Goal: Check status: Check status

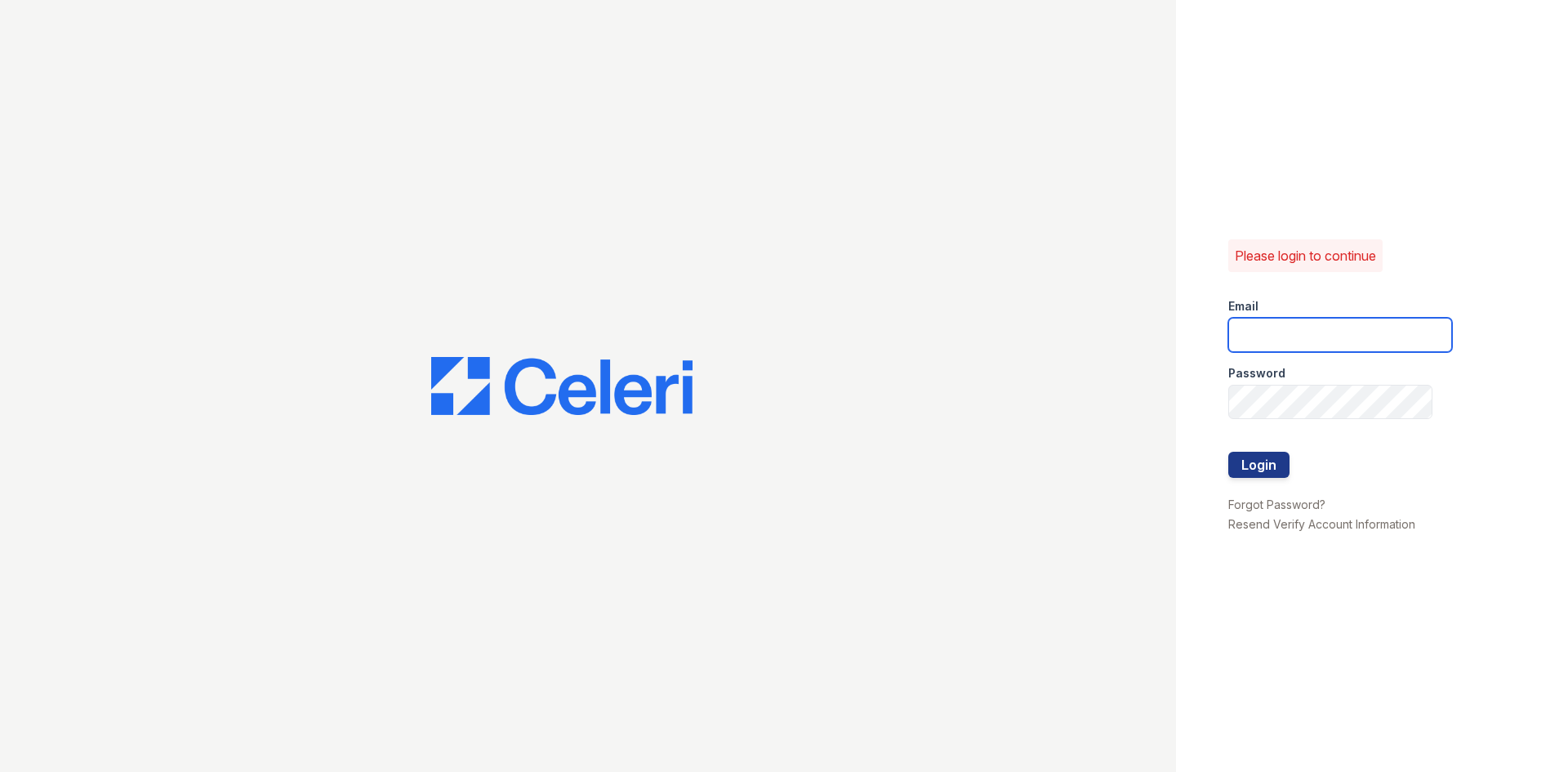
type input "renewonridgewoodtemp@trinity-pm.com"
click at [1254, 451] on button "Login" at bounding box center [1258, 464] width 61 height 26
click at [1248, 464] on button "Login" at bounding box center [1258, 464] width 61 height 26
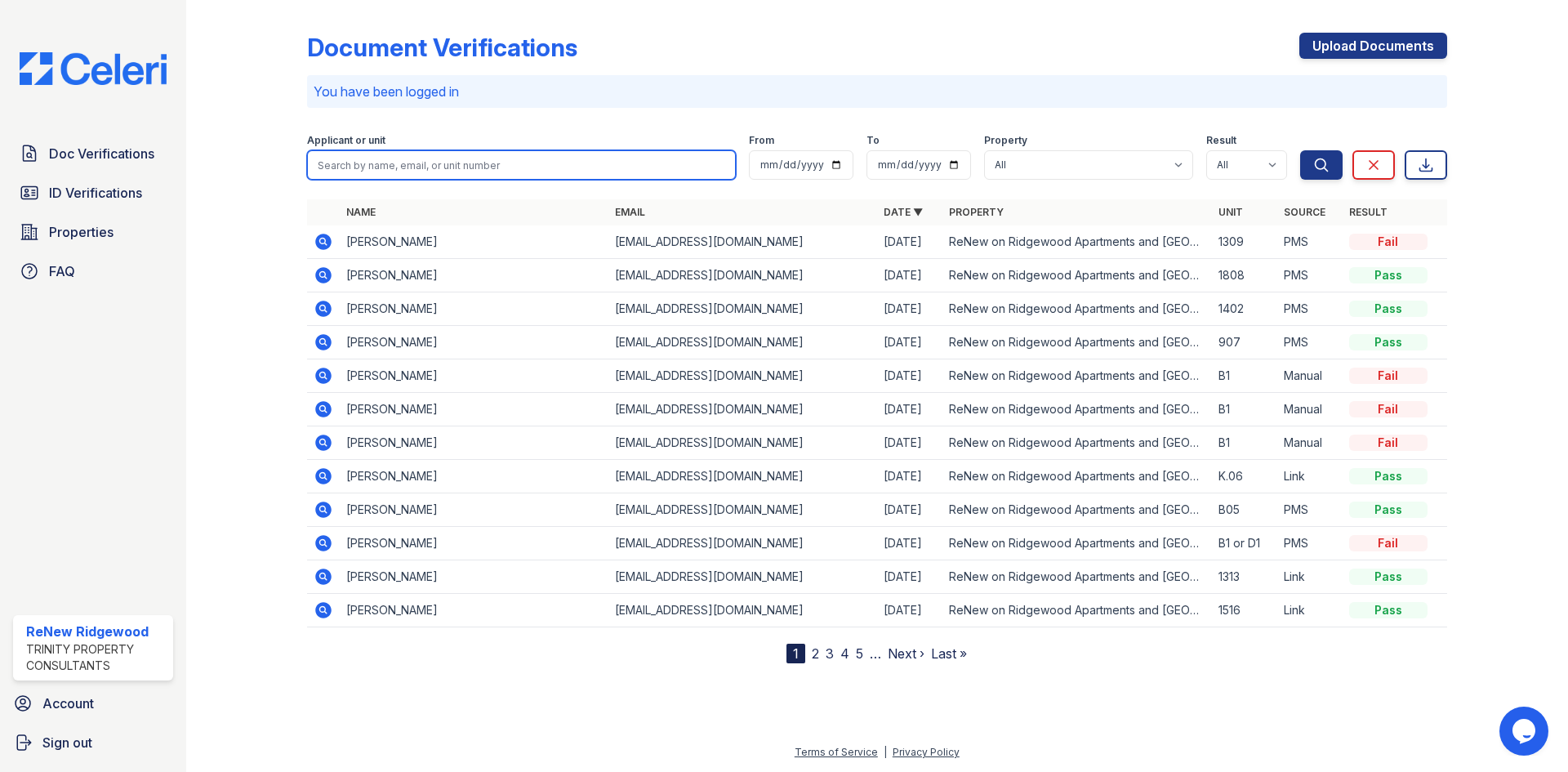
click at [460, 158] on input "search" at bounding box center [522, 164] width 429 height 29
click at [392, 172] on input "search" at bounding box center [522, 164] width 429 height 29
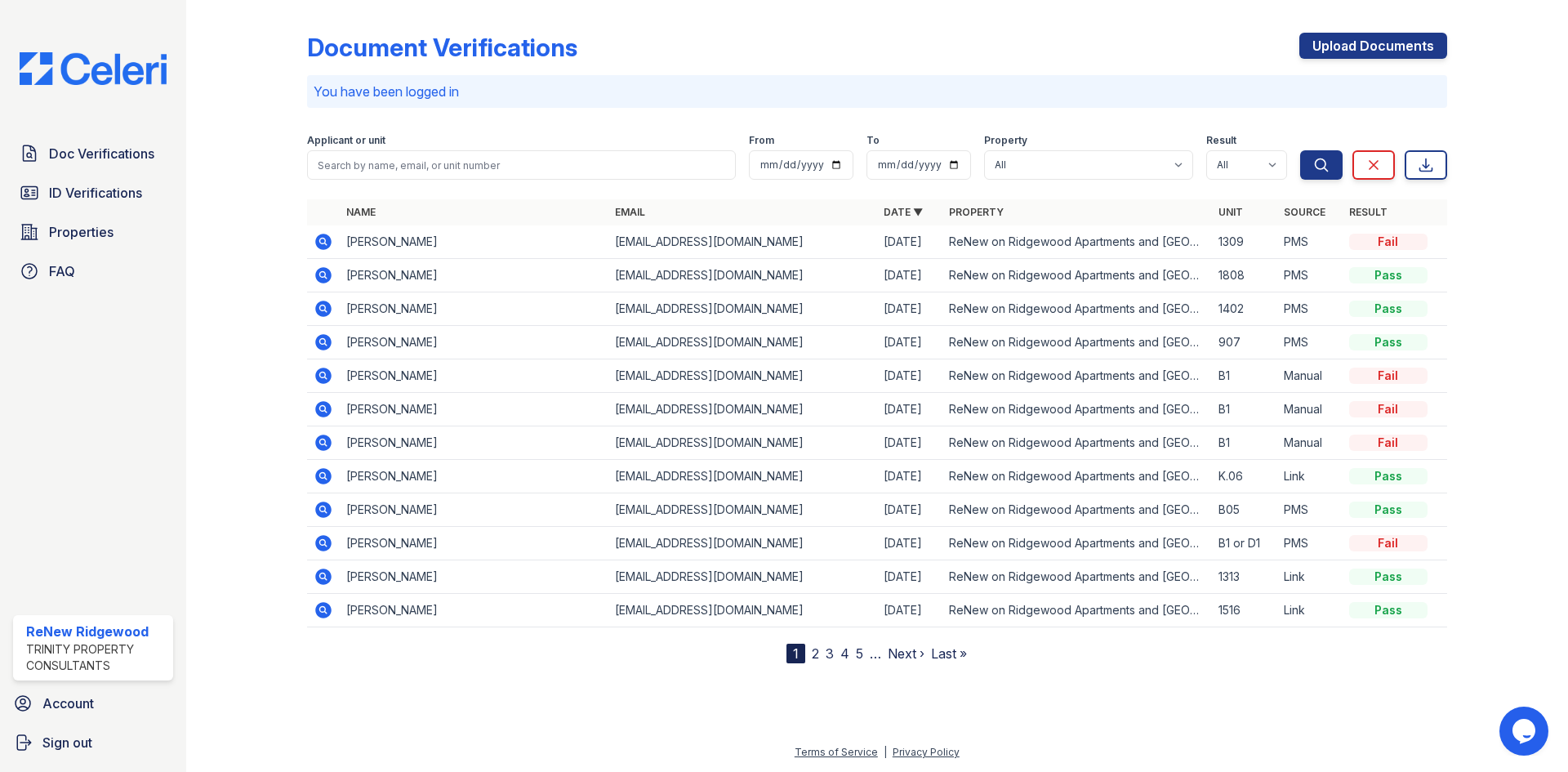
click at [296, 201] on div at bounding box center [260, 335] width 95 height 656
click at [123, 199] on span "ID Verifications" at bounding box center [95, 192] width 93 height 19
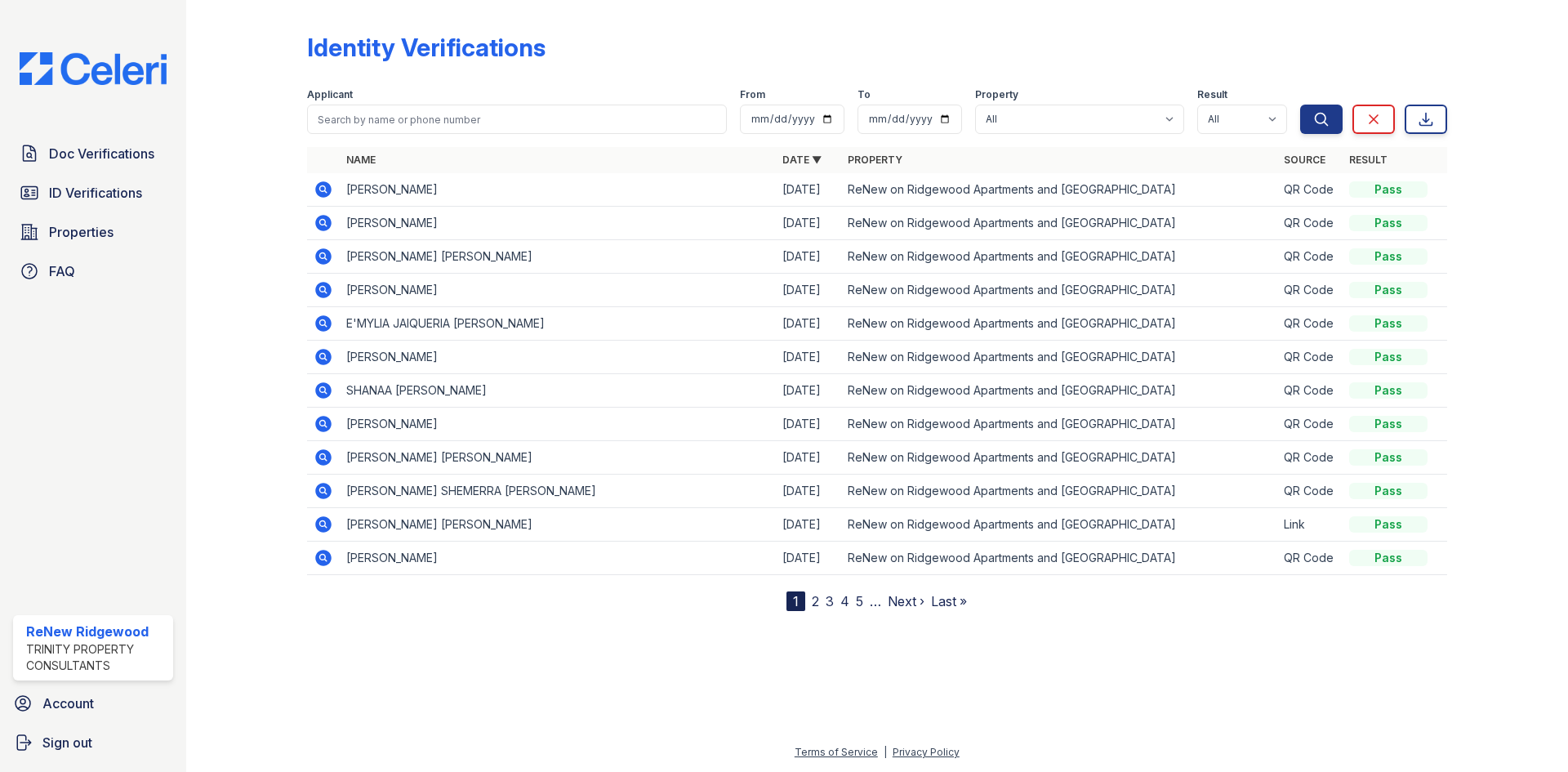
click at [321, 224] on icon at bounding box center [323, 223] width 19 height 19
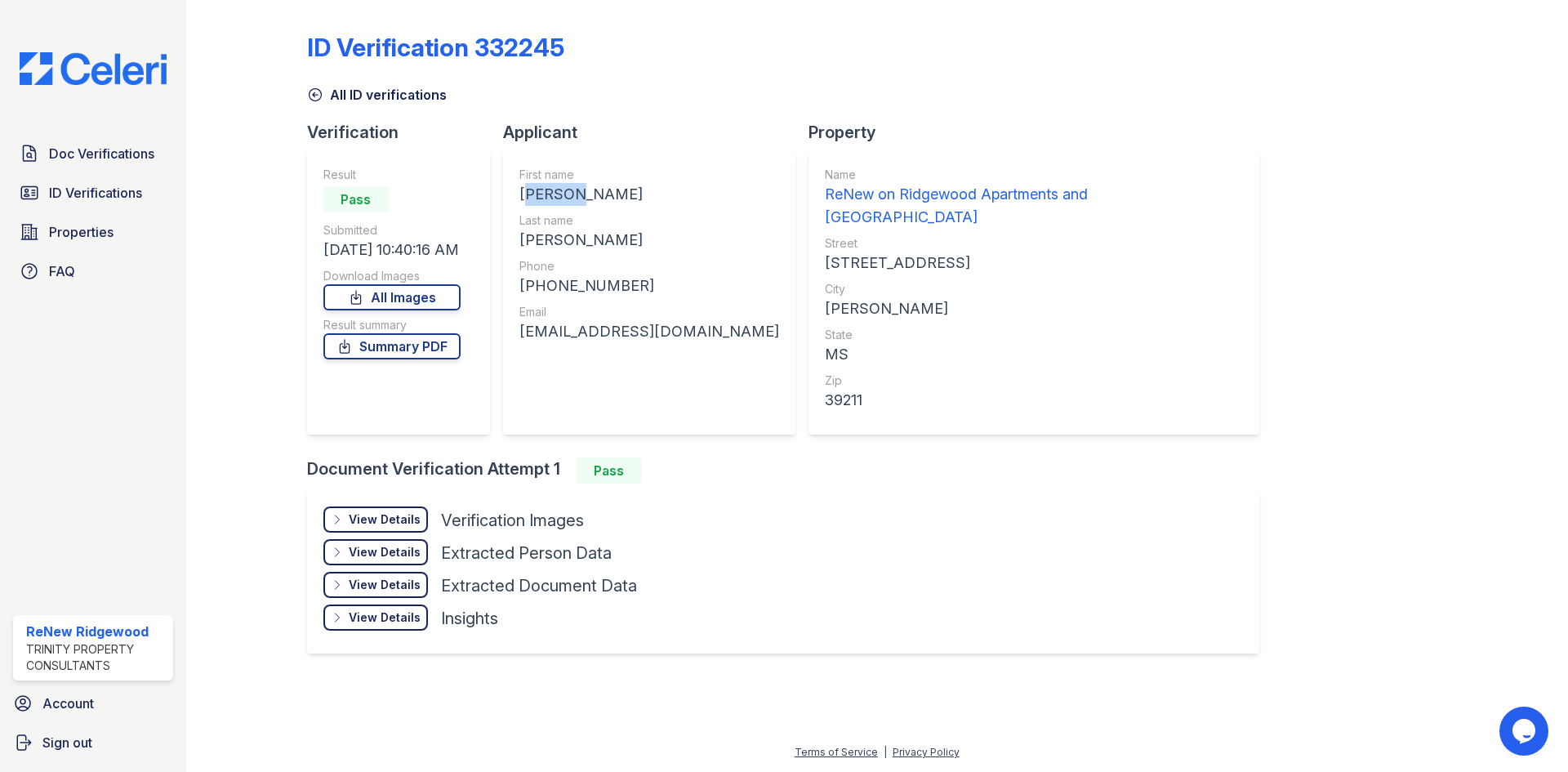
drag, startPoint x: 523, startPoint y: 193, endPoint x: 563, endPoint y: 194, distance: 40.0
click at [575, 195] on div "[PERSON_NAME]" at bounding box center [649, 193] width 260 height 23
copy div "ROLEAN"
click at [558, 231] on div "BRINSON" at bounding box center [649, 239] width 260 height 23
drag, startPoint x: 521, startPoint y: 242, endPoint x: 593, endPoint y: 244, distance: 72.0
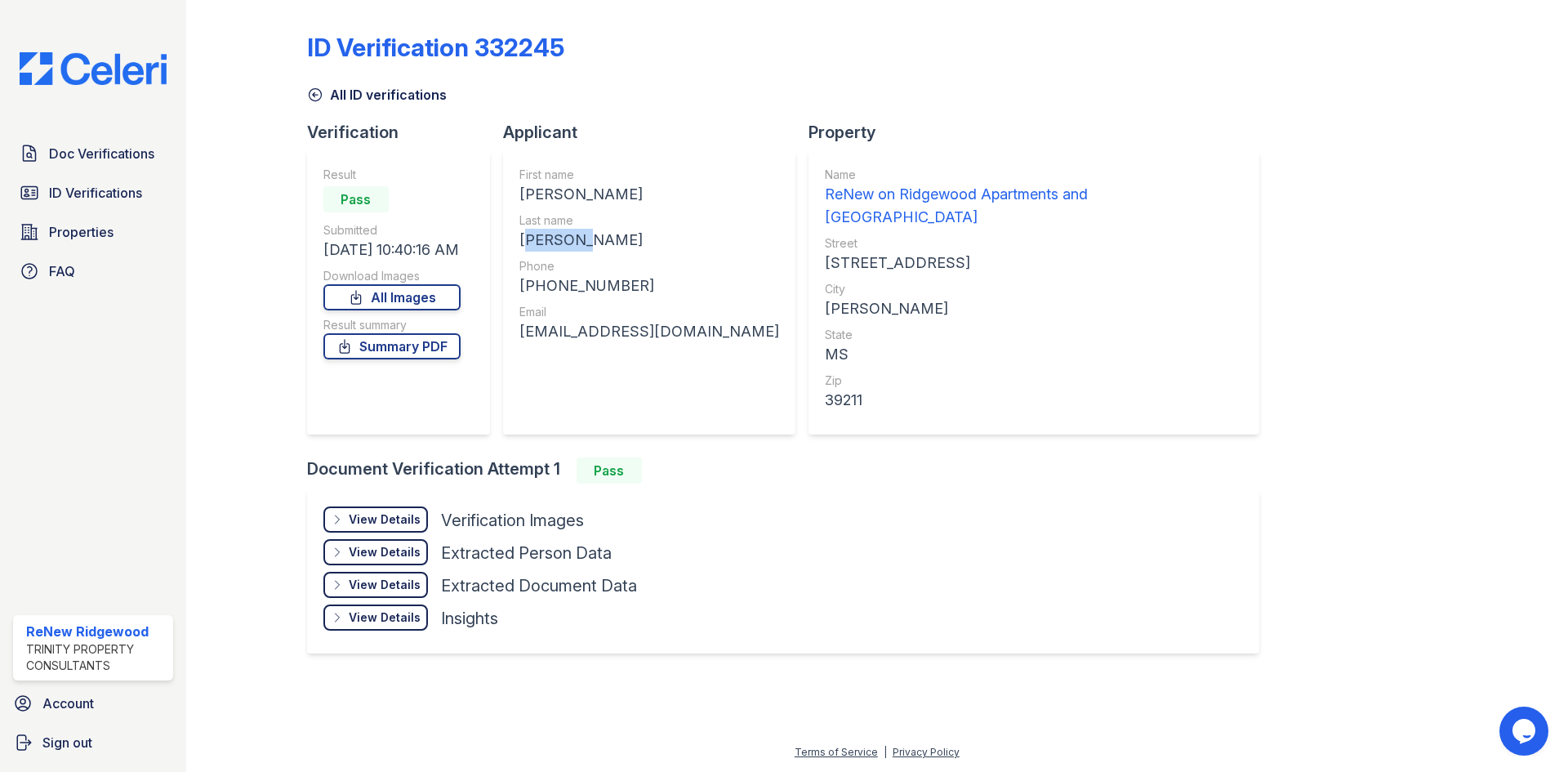
click at [593, 244] on div "BRINSON" at bounding box center [649, 239] width 260 height 23
copy div "BRINSON"
click at [604, 296] on div "+16012090007" at bounding box center [649, 286] width 260 height 23
drag, startPoint x: 531, startPoint y: 285, endPoint x: 560, endPoint y: 293, distance: 30.1
click at [560, 293] on div "+16012090007" at bounding box center [649, 286] width 260 height 23
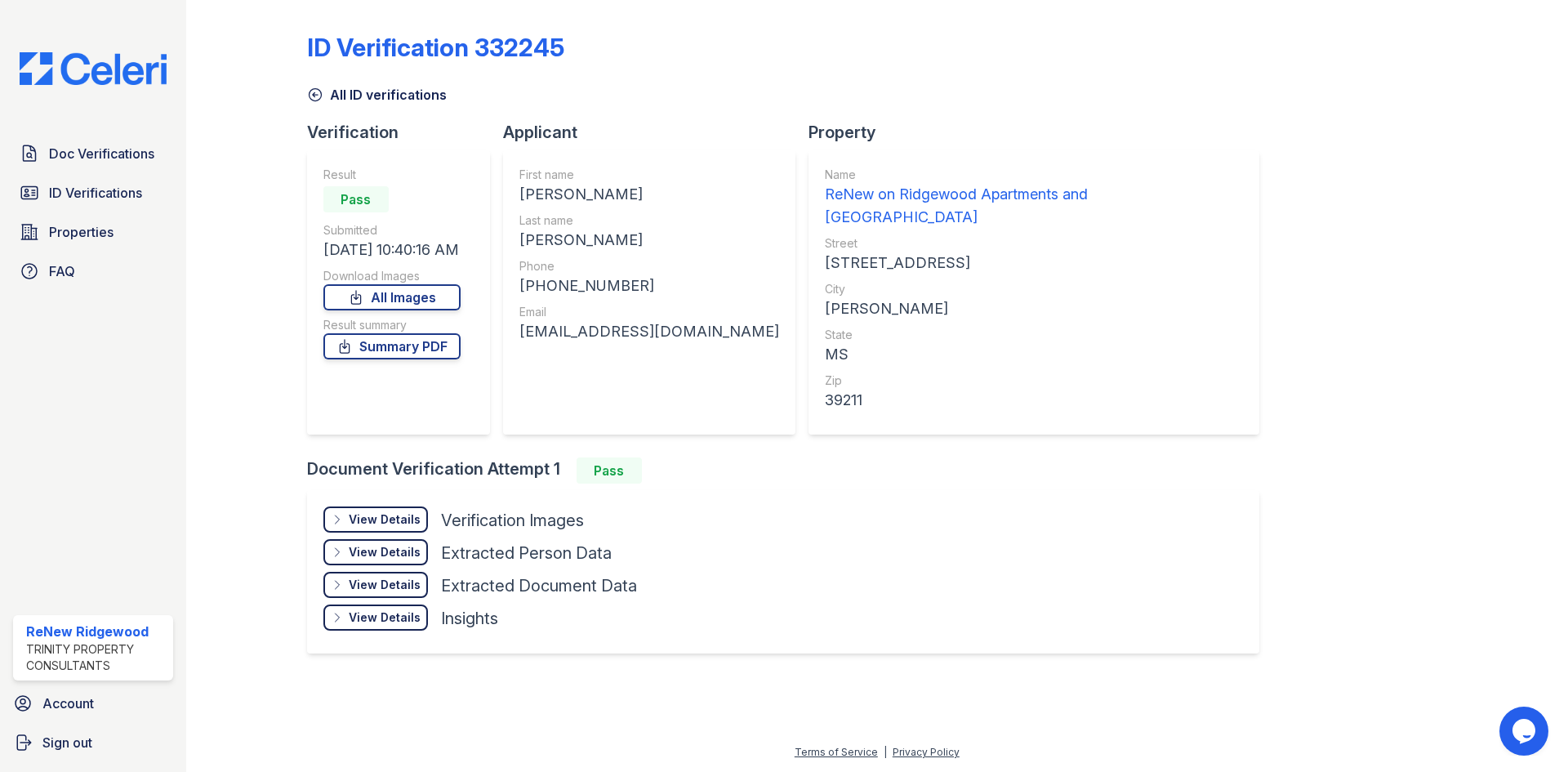
click at [584, 290] on div "+16012090007" at bounding box center [649, 286] width 260 height 23
drag, startPoint x: 536, startPoint y: 290, endPoint x: 608, endPoint y: 284, distance: 72.2
click at [625, 294] on div "+16012090007" at bounding box center [649, 286] width 260 height 23
copy div "6012090007"
click at [577, 353] on div "First name ROLEAN SMITH Last name BRINSON Phone +16012090007 Email roleanbounds…" at bounding box center [649, 292] width 260 height 251
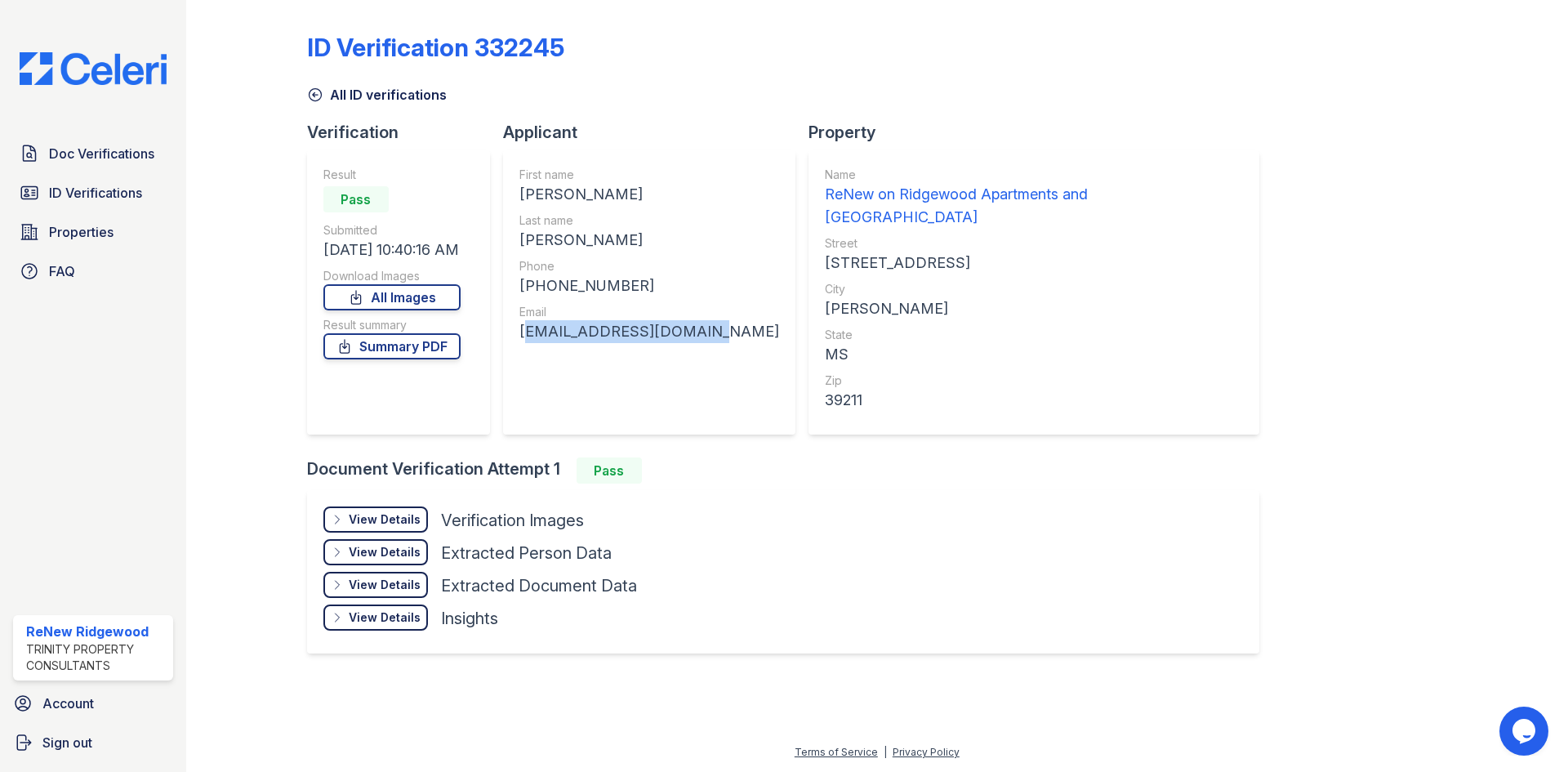
drag, startPoint x: 519, startPoint y: 332, endPoint x: 714, endPoint y: 335, distance: 195.0
click at [714, 335] on div "First name ROLEAN SMITH Last name BRINSON Phone +16012090007 Email roleanbounds…" at bounding box center [649, 291] width 292 height 284
copy div "[EMAIL_ADDRESS][DOMAIN_NAME]"
click at [90, 192] on span "ID Verifications" at bounding box center [95, 192] width 93 height 19
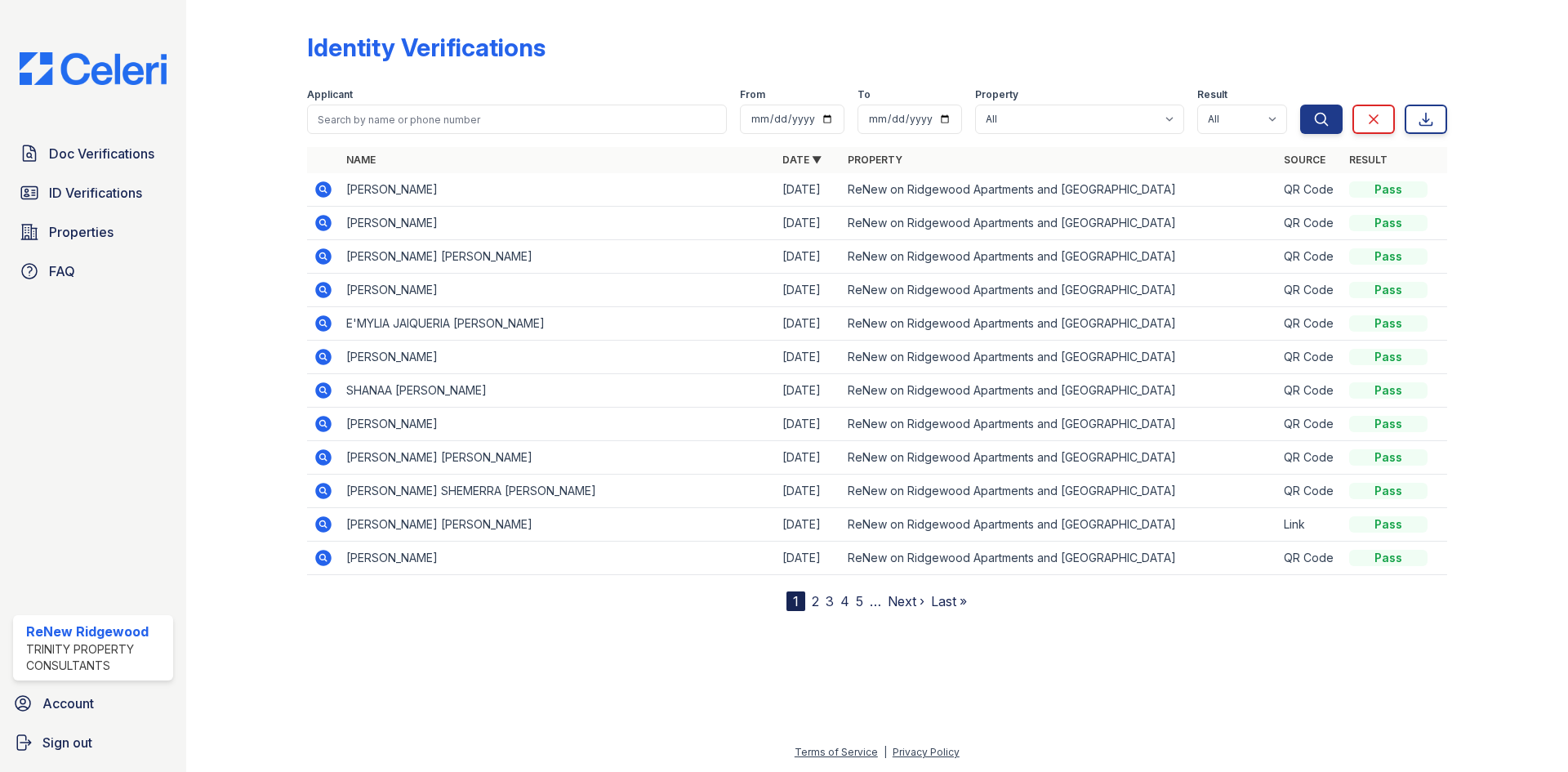
click at [320, 189] on icon at bounding box center [323, 189] width 19 height 19
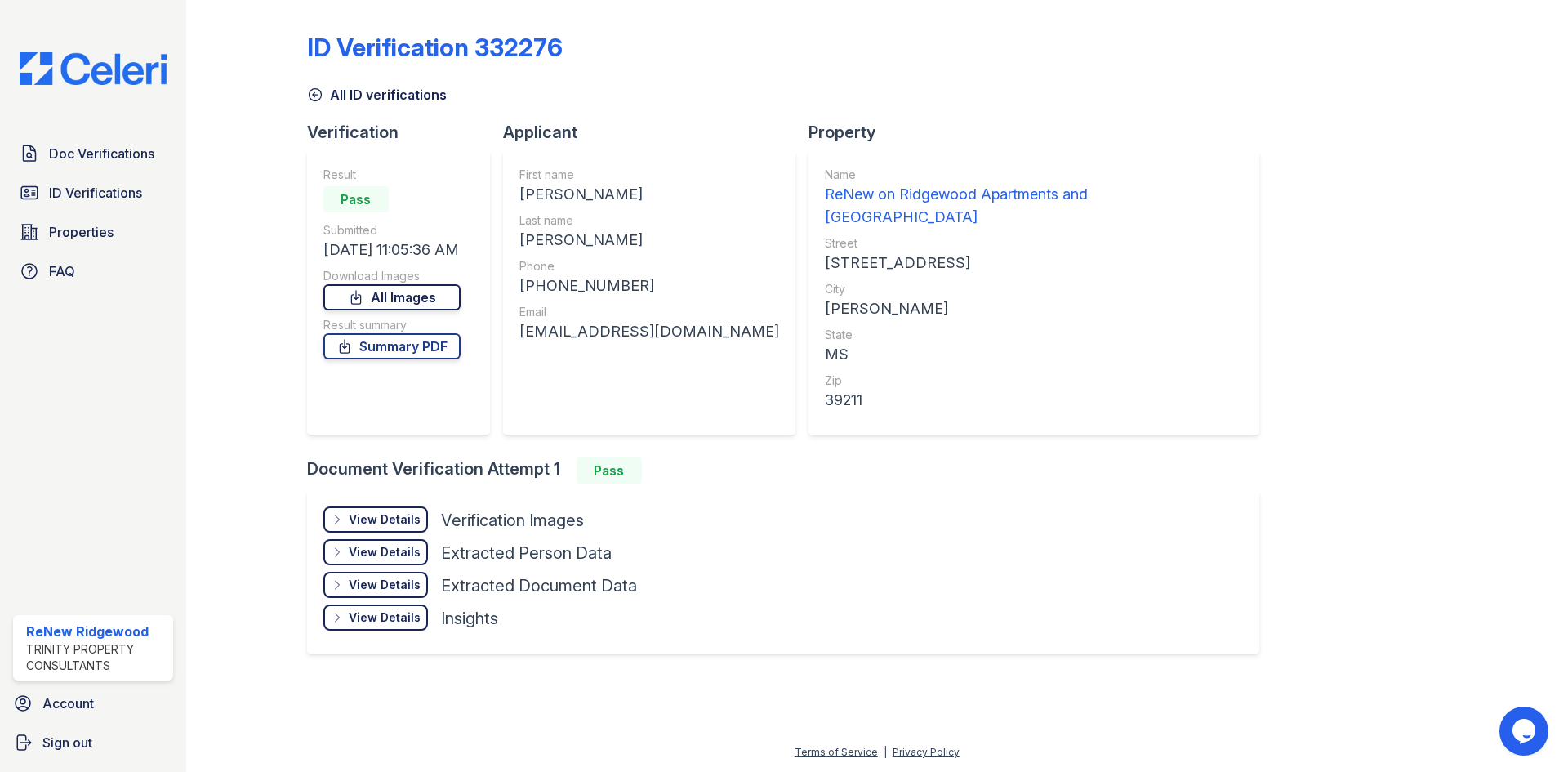
click at [392, 296] on link "All Images" at bounding box center [392, 296] width 137 height 26
click at [390, 512] on div "View Details" at bounding box center [384, 520] width 72 height 17
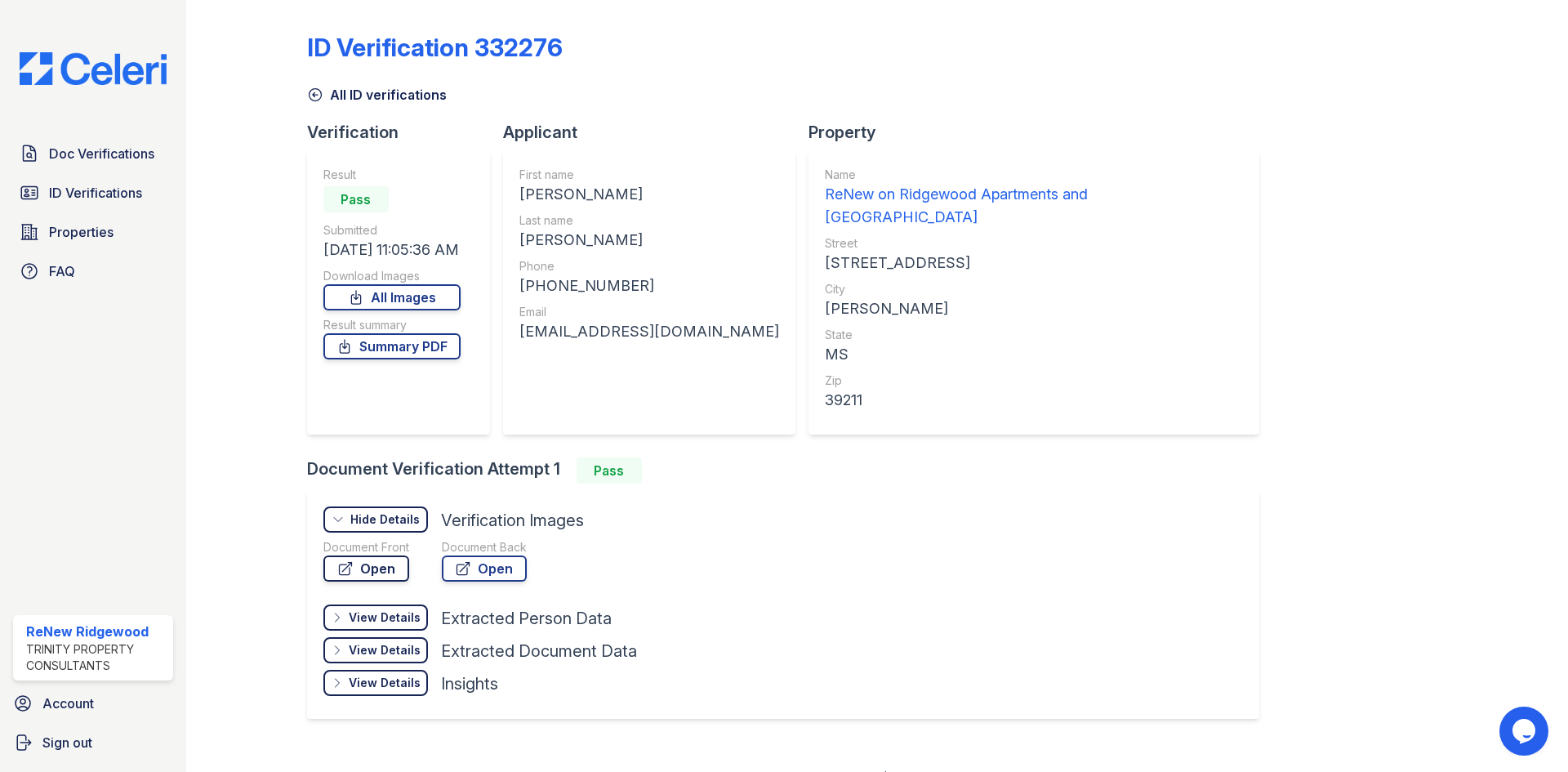
click at [367, 555] on link "Open" at bounding box center [366, 568] width 85 height 26
click at [113, 193] on span "ID Verifications" at bounding box center [95, 192] width 93 height 19
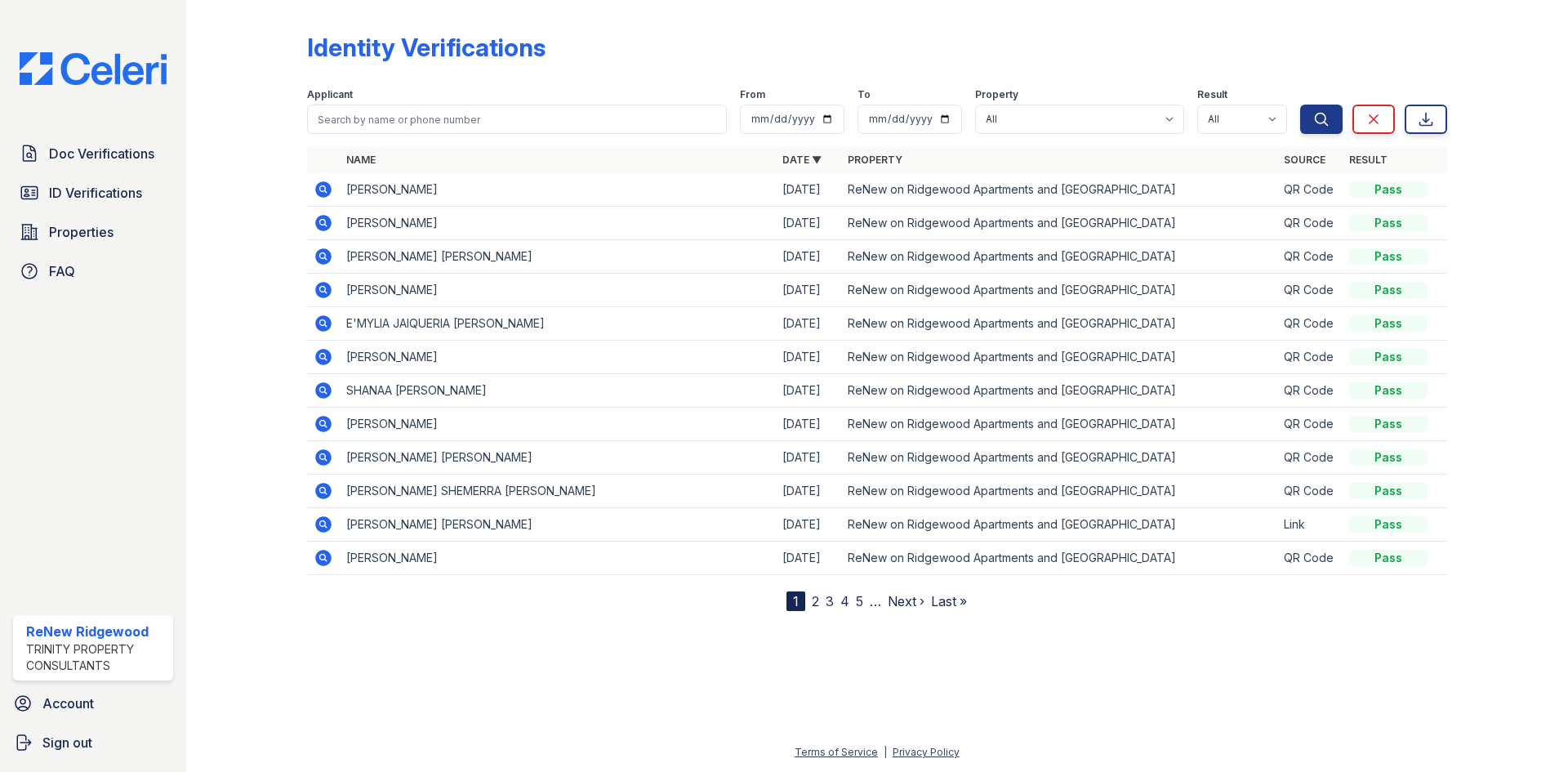
click at [322, 285] on icon at bounding box center [323, 290] width 17 height 17
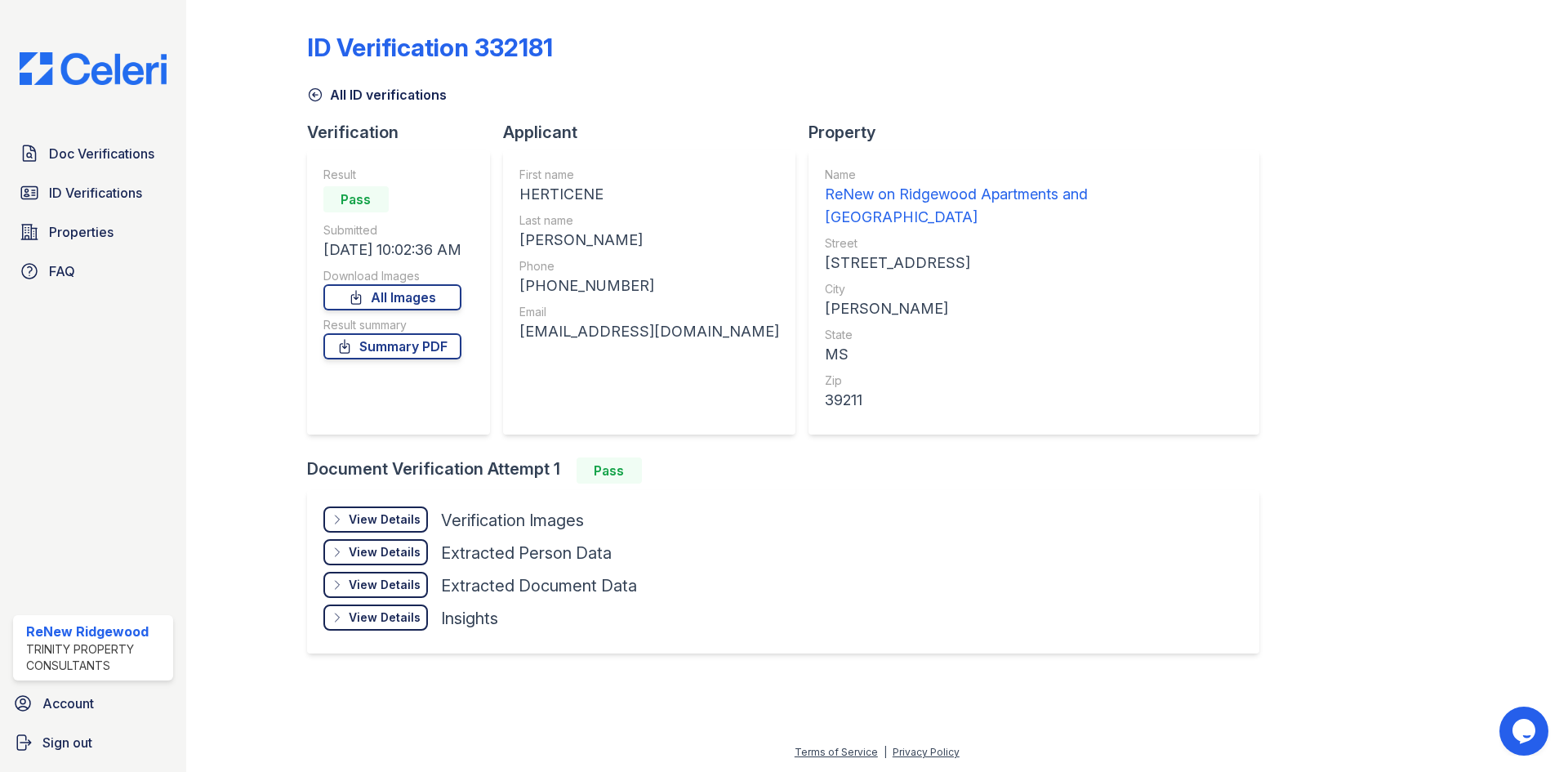
click at [363, 512] on div "View Details" at bounding box center [384, 520] width 72 height 17
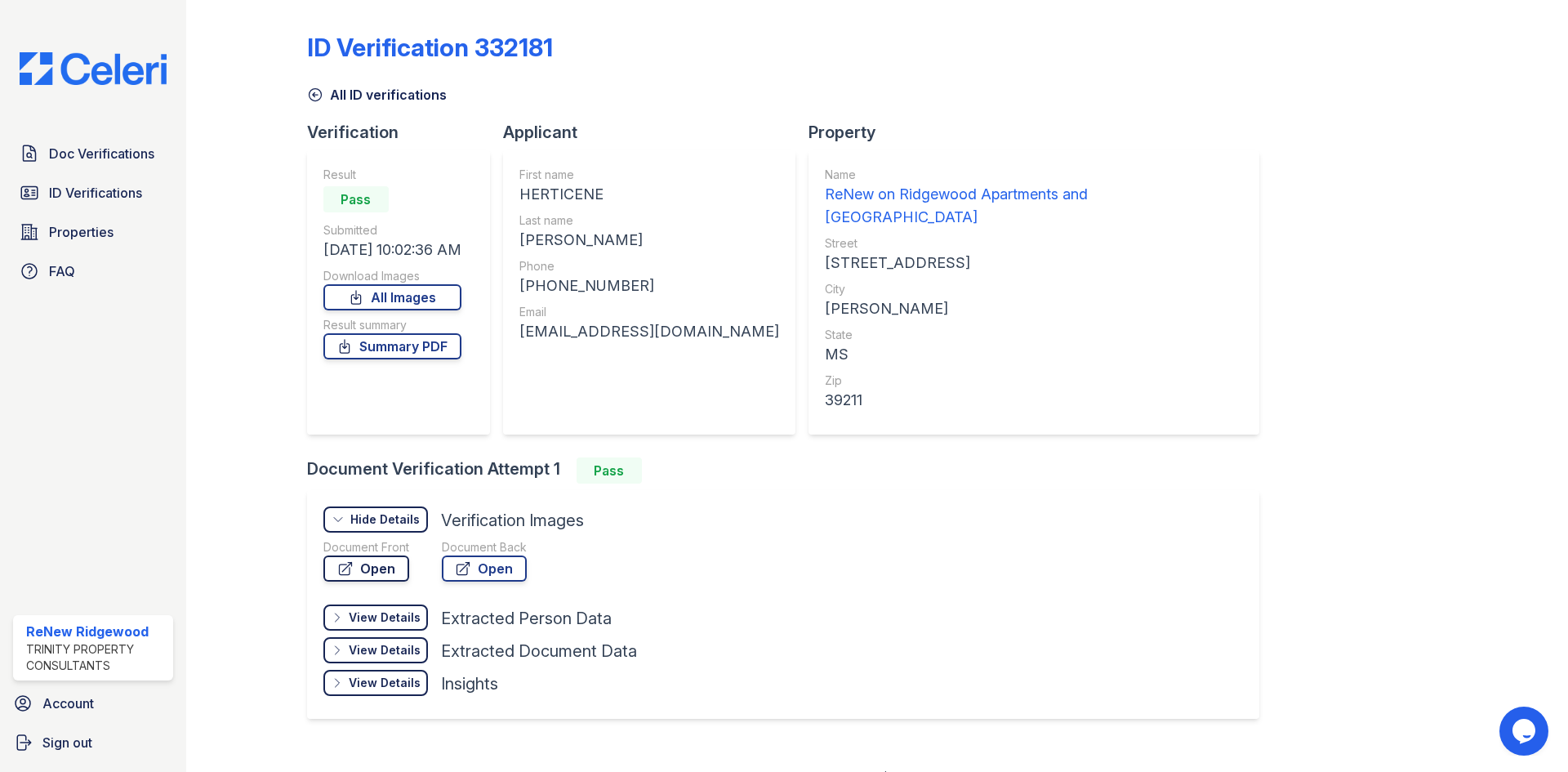
click at [368, 555] on link "Open" at bounding box center [366, 568] width 85 height 26
click at [69, 193] on span "ID Verifications" at bounding box center [95, 192] width 93 height 19
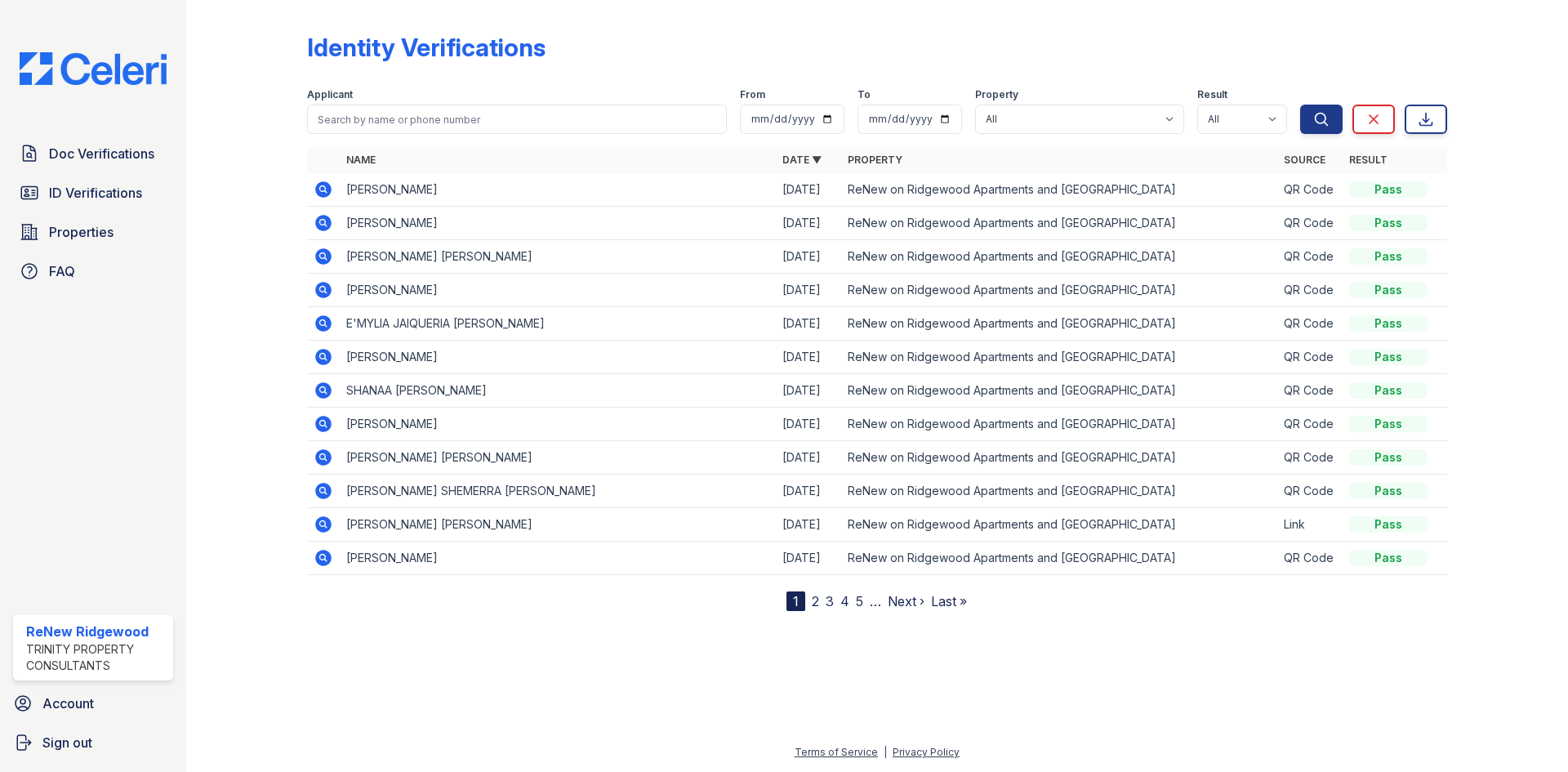
click at [325, 188] on icon at bounding box center [323, 189] width 19 height 19
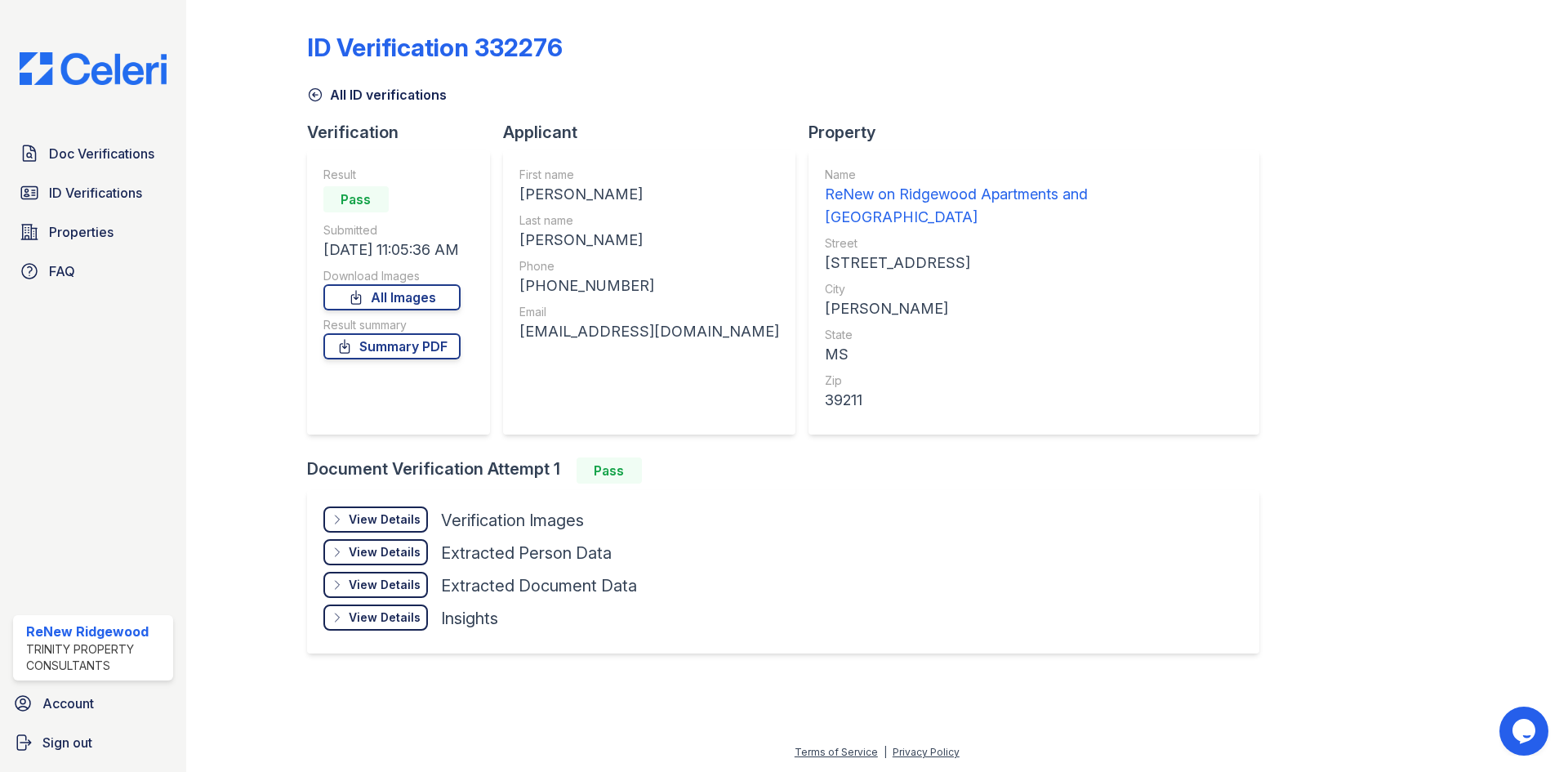
click at [362, 512] on div "View Details" at bounding box center [384, 520] width 72 height 17
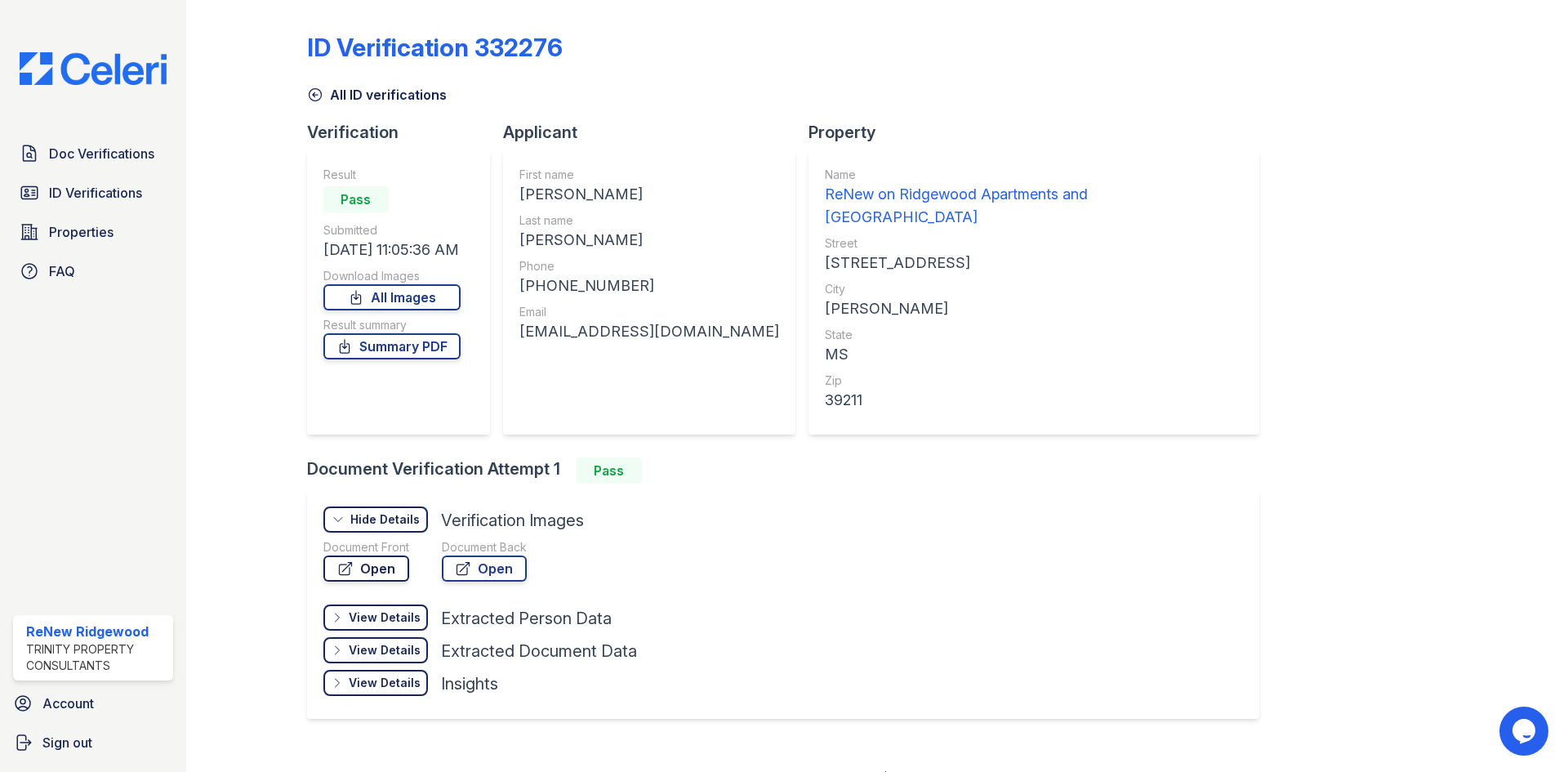
click at [359, 555] on link "Open" at bounding box center [366, 568] width 85 height 26
click at [117, 194] on span "ID Verifications" at bounding box center [95, 192] width 93 height 19
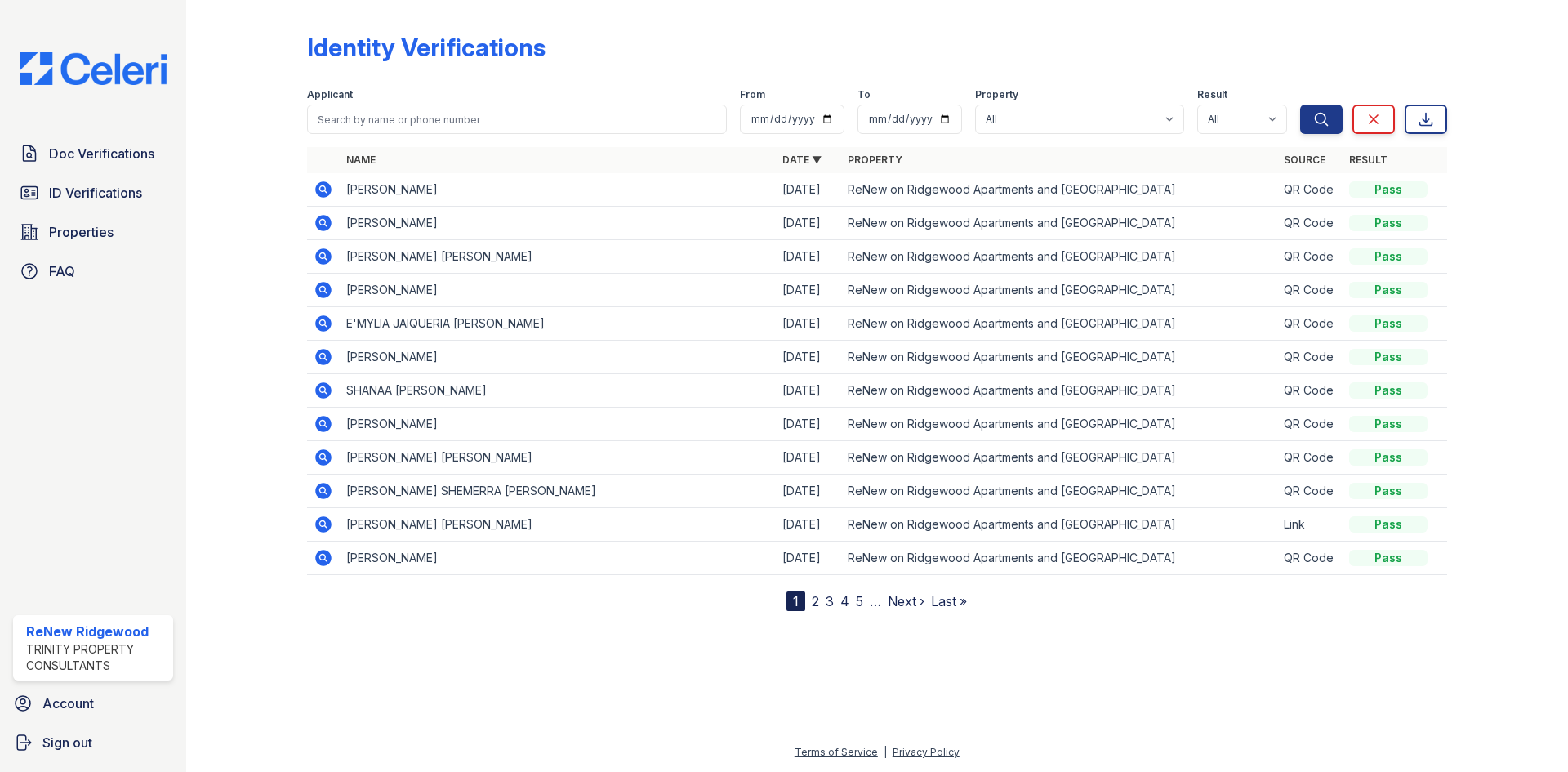
click at [320, 221] on icon at bounding box center [323, 223] width 19 height 19
